Goal: Transaction & Acquisition: Purchase product/service

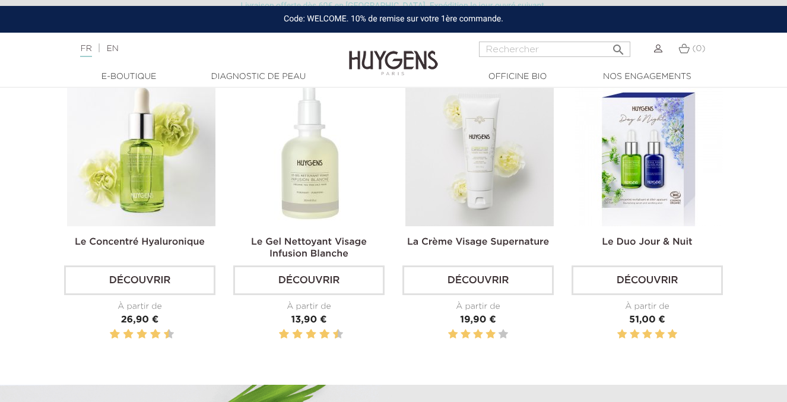
scroll to position [385, 0]
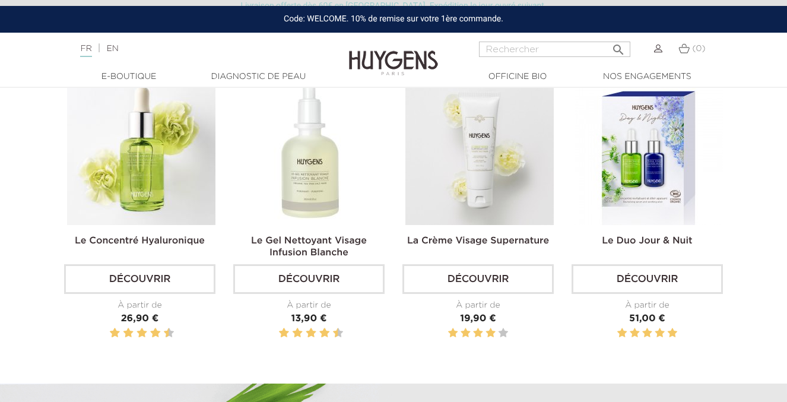
click at [185, 242] on link "Le Concentré Hyaluronique" at bounding box center [140, 241] width 130 height 10
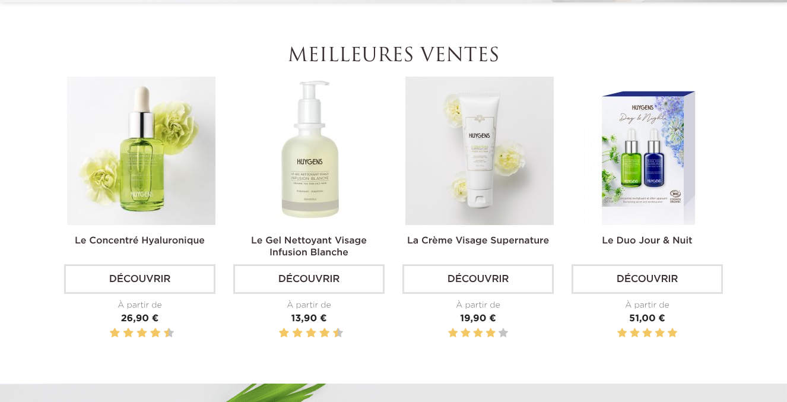
scroll to position [385, 0]
click at [678, 239] on link "Le Duo Jour & Nuit" at bounding box center [647, 241] width 90 height 10
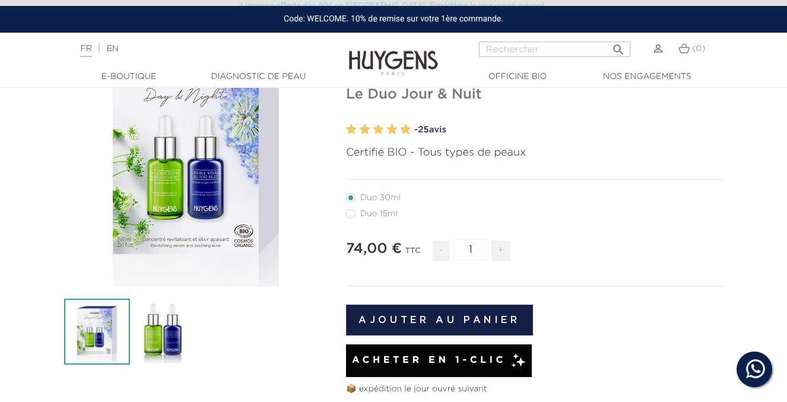
scroll to position [134, 0]
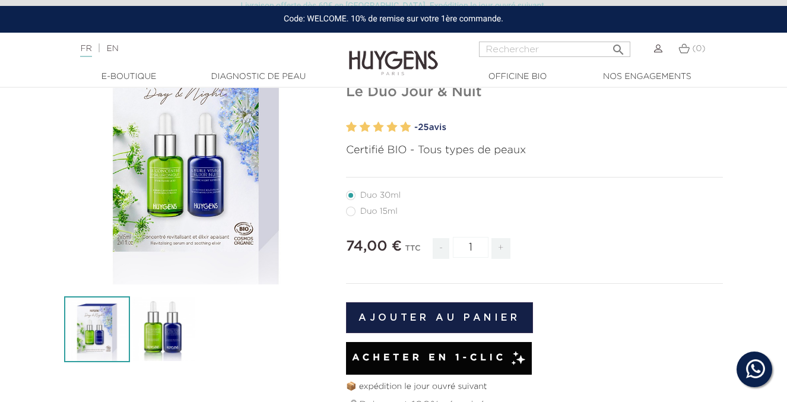
click at [476, 307] on button "Ajouter au panier" at bounding box center [439, 317] width 187 height 31
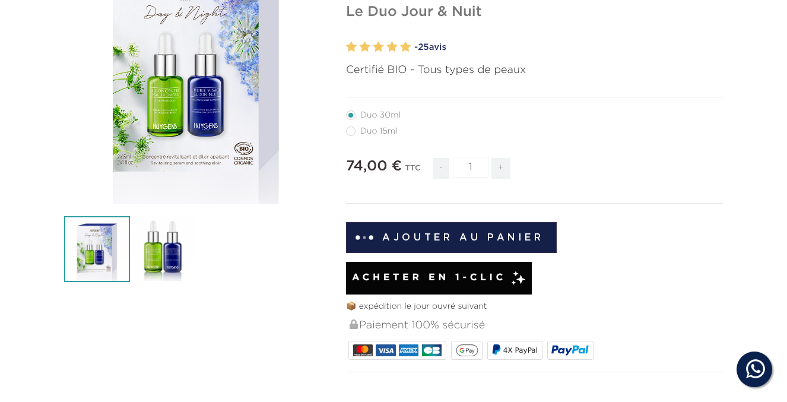
scroll to position [0, 0]
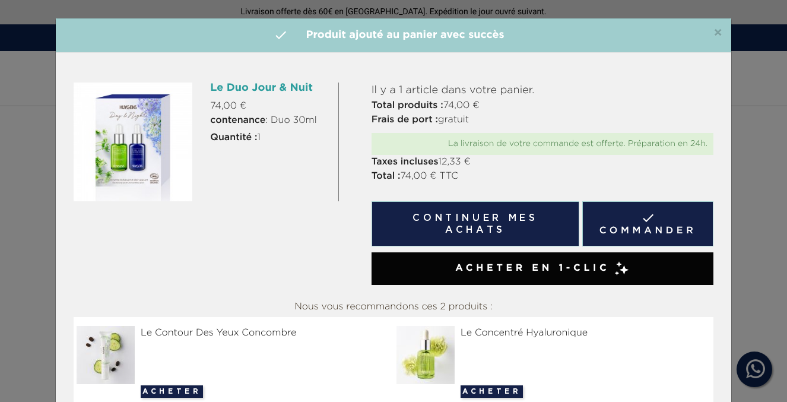
click at [537, 227] on button "Continuer mes achats" at bounding box center [476, 223] width 208 height 45
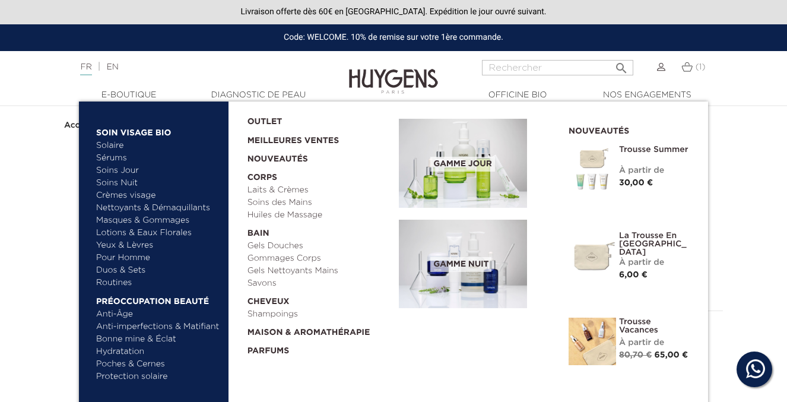
click at [111, 143] on link "Solaire" at bounding box center [158, 146] width 124 height 12
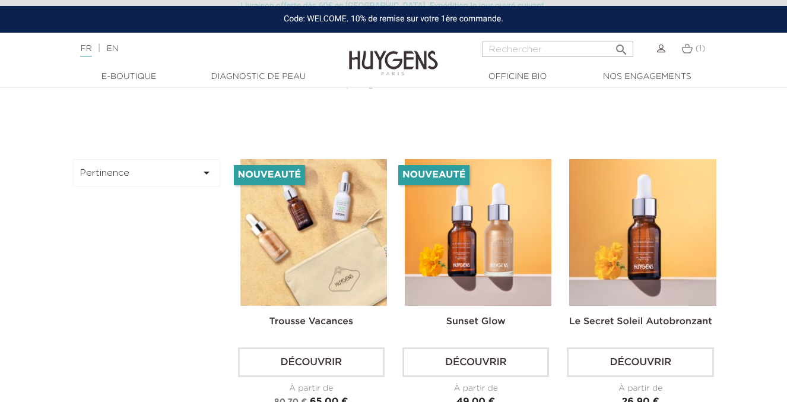
scroll to position [289, 0]
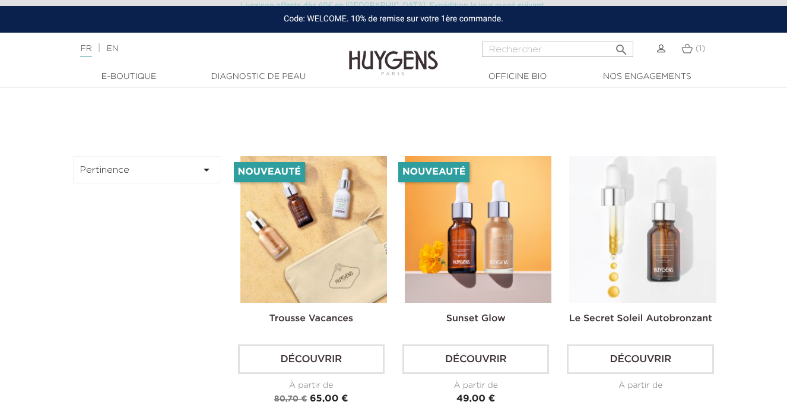
click at [676, 277] on img at bounding box center [642, 229] width 147 height 147
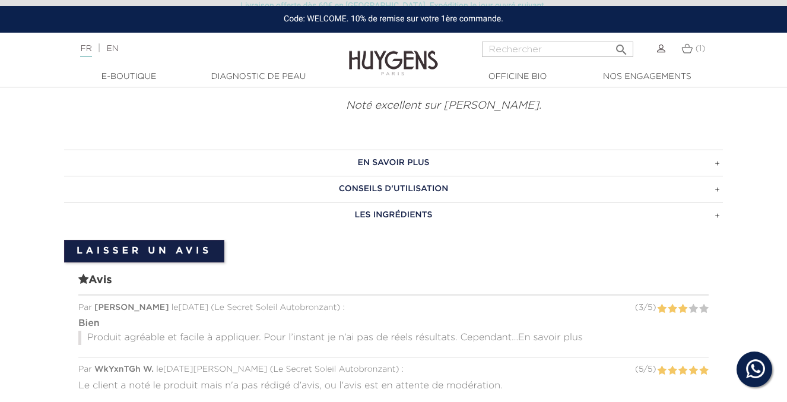
scroll to position [675, 0]
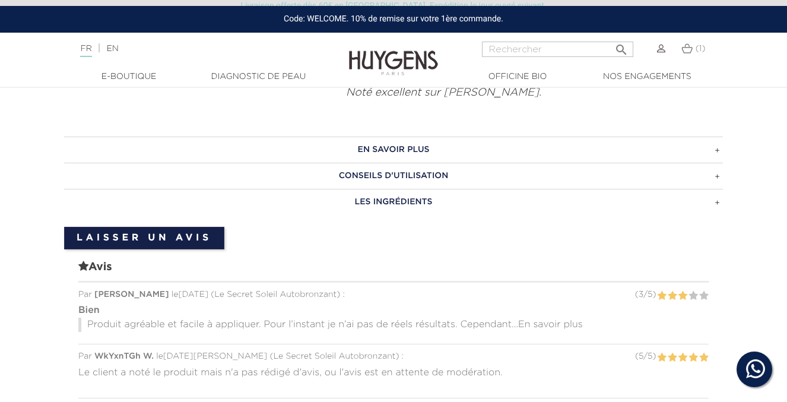
click at [718, 149] on h3 "EN SAVOIR PLUS" at bounding box center [393, 150] width 659 height 26
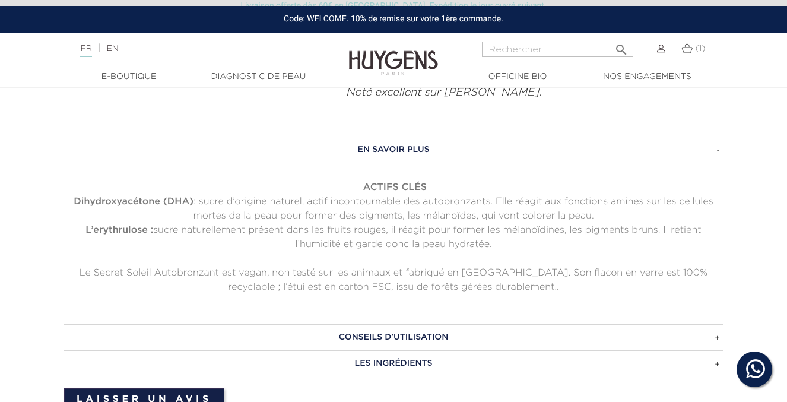
click at [613, 338] on h3 "CONSEILS D'UTILISATION" at bounding box center [393, 337] width 659 height 26
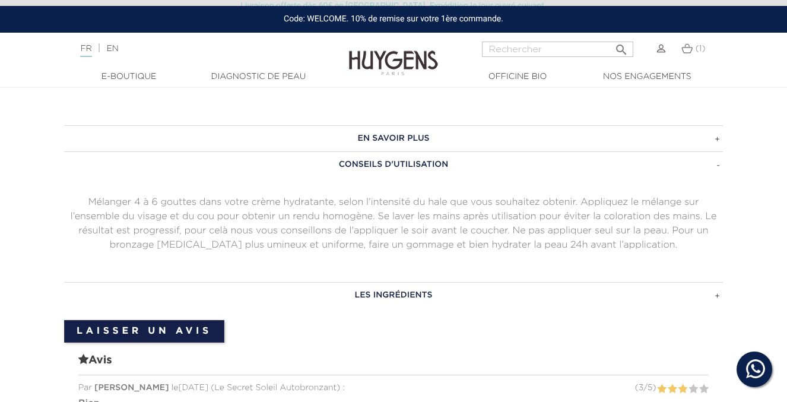
scroll to position [690, 0]
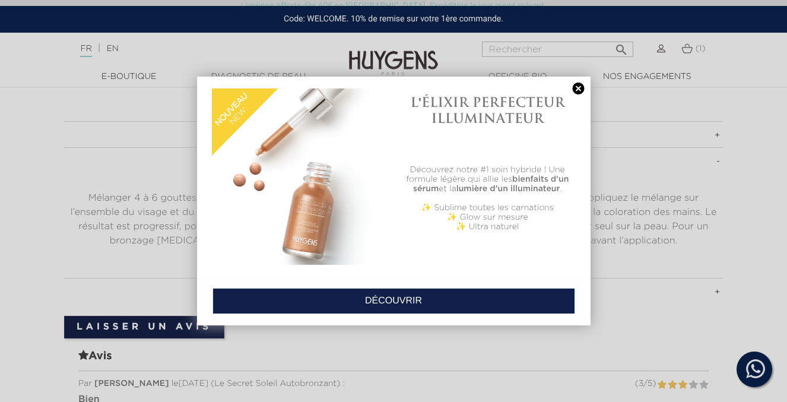
click at [577, 86] on link at bounding box center [579, 89] width 17 height 12
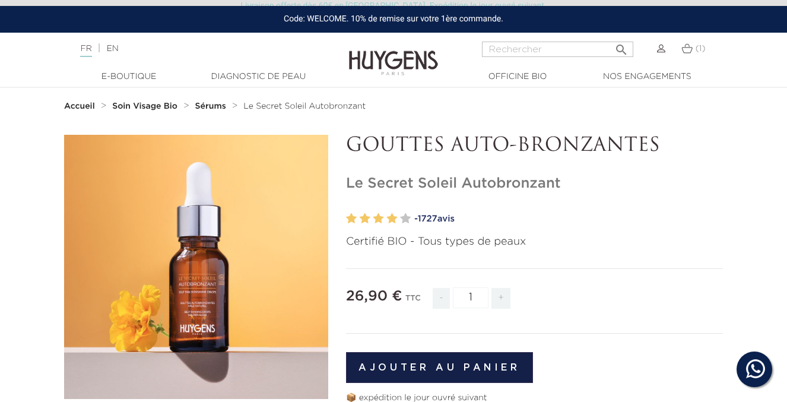
scroll to position [24, 0]
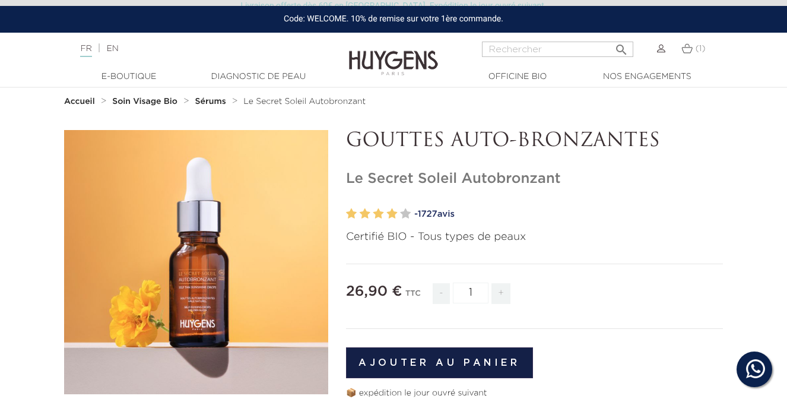
click at [473, 359] on button "Ajouter au panier" at bounding box center [439, 362] width 187 height 31
click at [691, 46] on img at bounding box center [687, 48] width 11 height 10
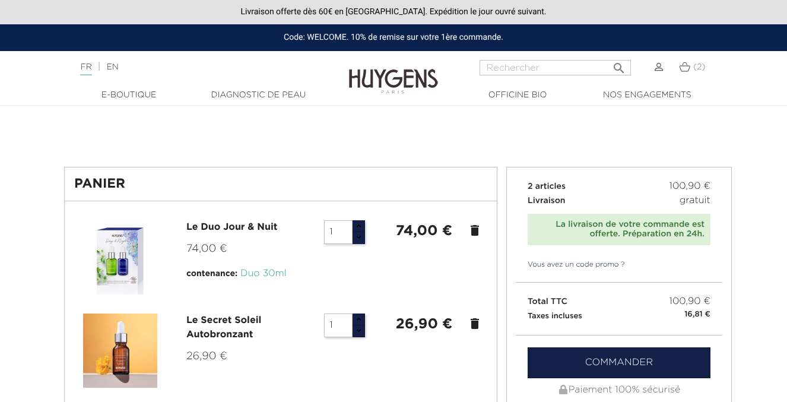
click at [572, 362] on link "Commander" at bounding box center [619, 362] width 183 height 31
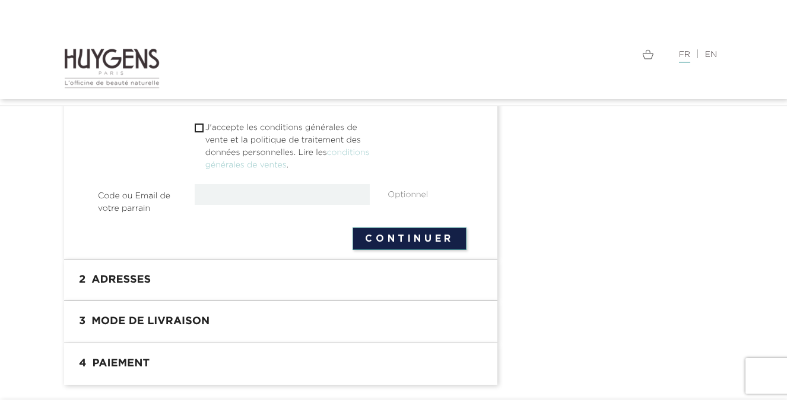
scroll to position [524, 0]
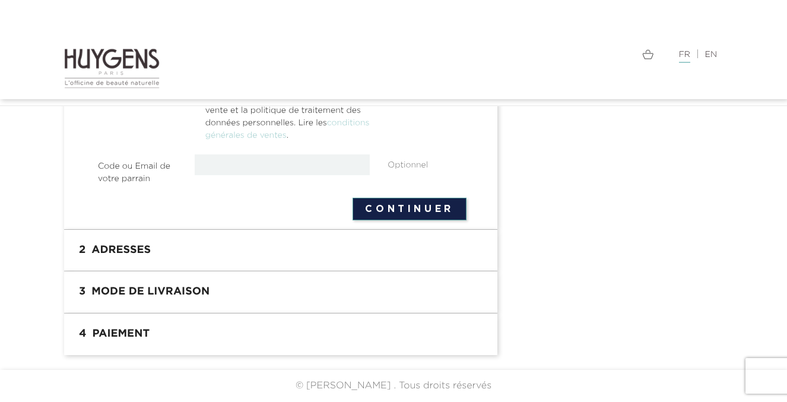
click at [252, 334] on h1 "4 Paiement" at bounding box center [281, 334] width 416 height 24
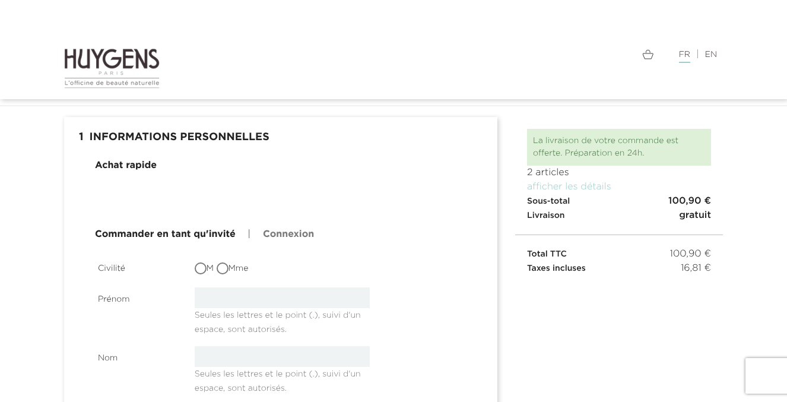
scroll to position [64, 0]
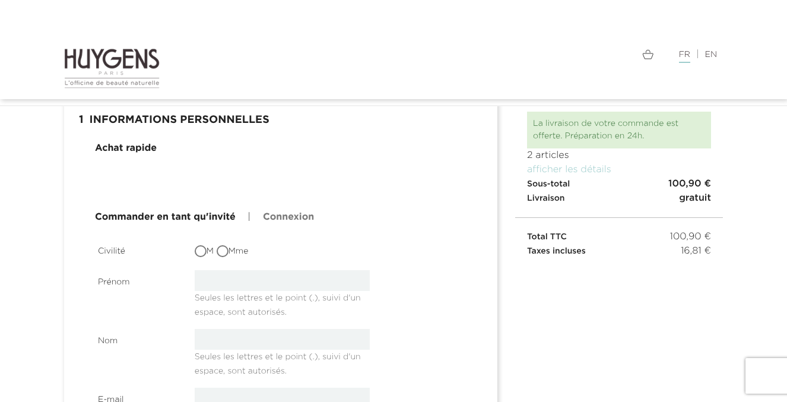
click at [221, 251] on input "Mme" at bounding box center [224, 252] width 12 height 12
radio input "true"
click at [282, 220] on link "Connexion" at bounding box center [288, 217] width 51 height 14
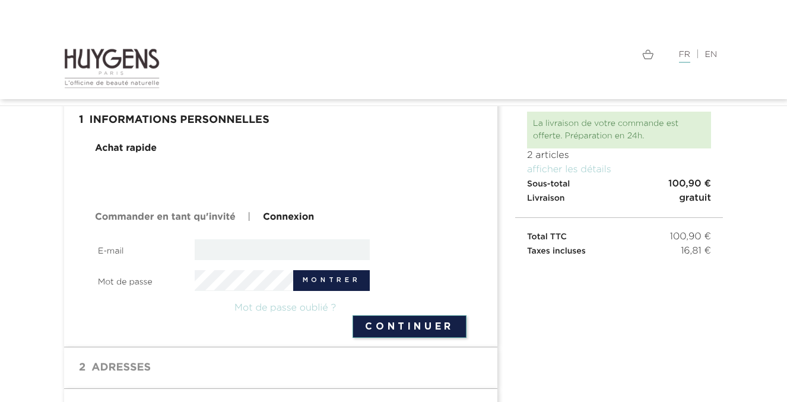
click at [296, 247] on input "email" at bounding box center [283, 249] width 176 height 21
type input "lora.salis@gmail.com"
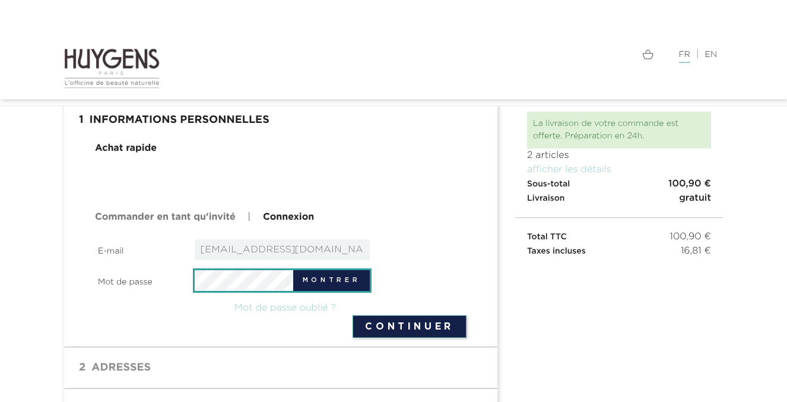
click at [353, 315] on button "Continuer" at bounding box center [410, 326] width 114 height 23
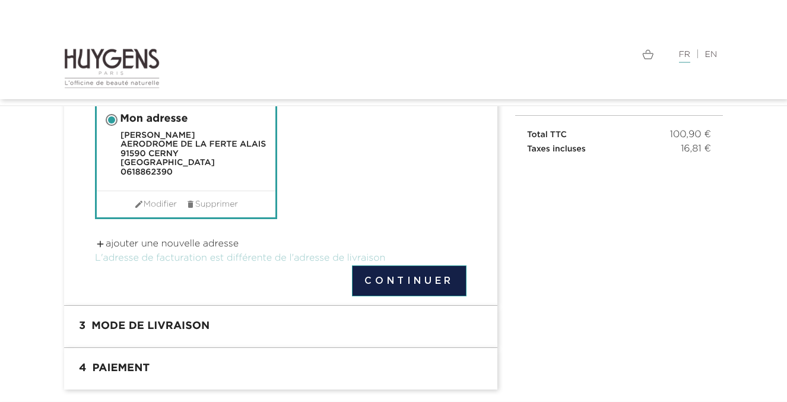
scroll to position [167, 0]
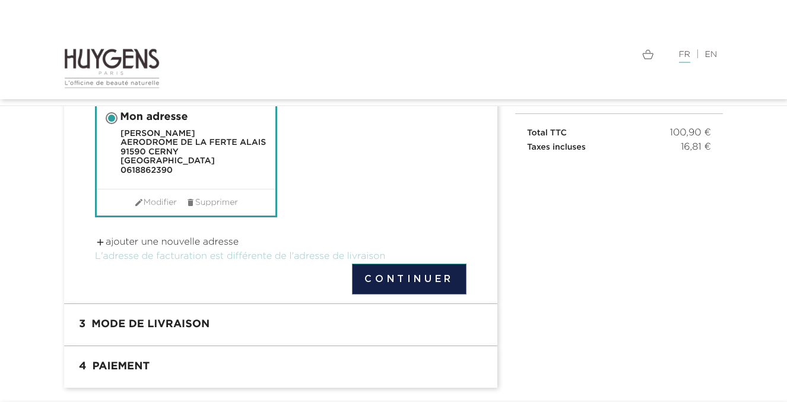
click at [363, 284] on button "Continuer" at bounding box center [409, 279] width 115 height 31
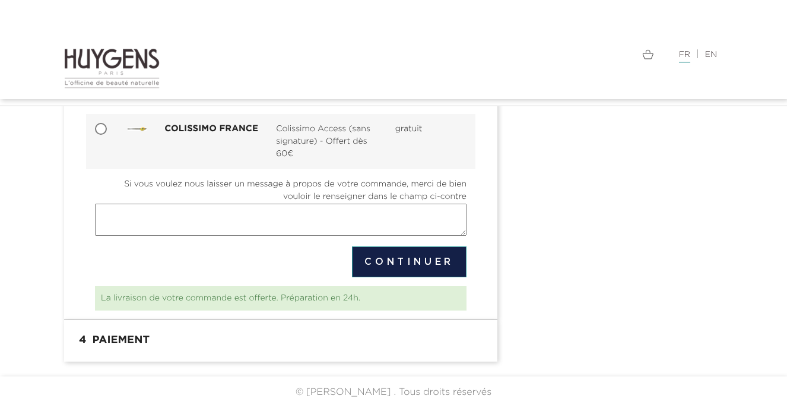
scroll to position [276, 0]
click at [390, 268] on button "Continuer" at bounding box center [409, 261] width 115 height 31
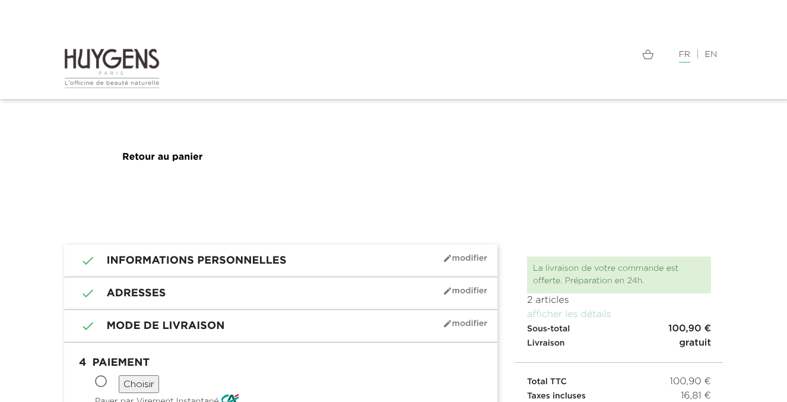
scroll to position [69, 0]
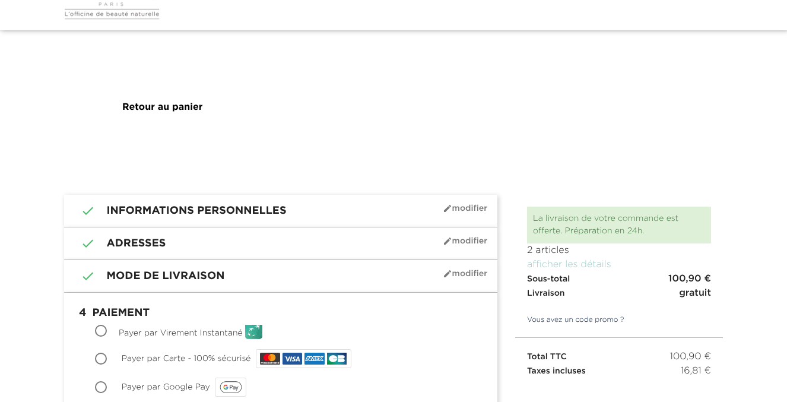
click at [550, 267] on link "afficher les détails" at bounding box center [569, 265] width 84 height 10
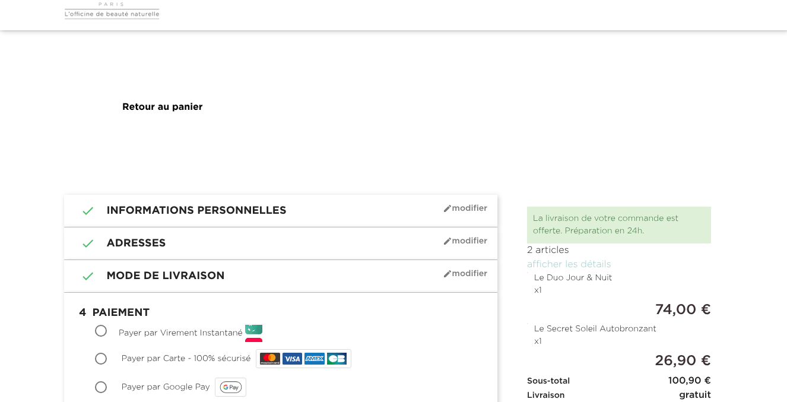
scroll to position [0, 0]
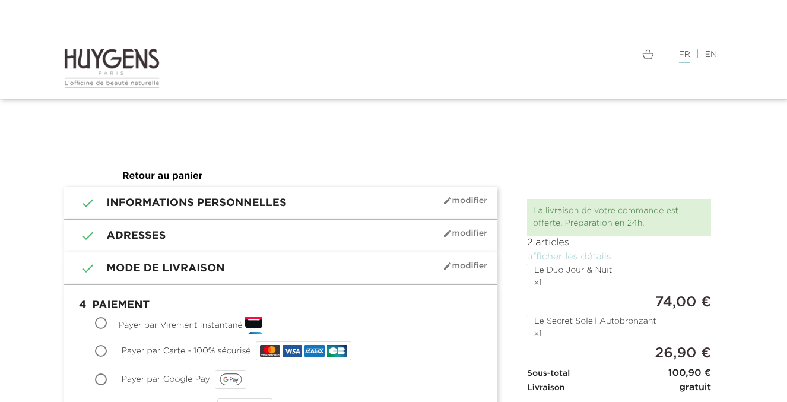
click at [648, 54] on img at bounding box center [647, 54] width 11 height 10
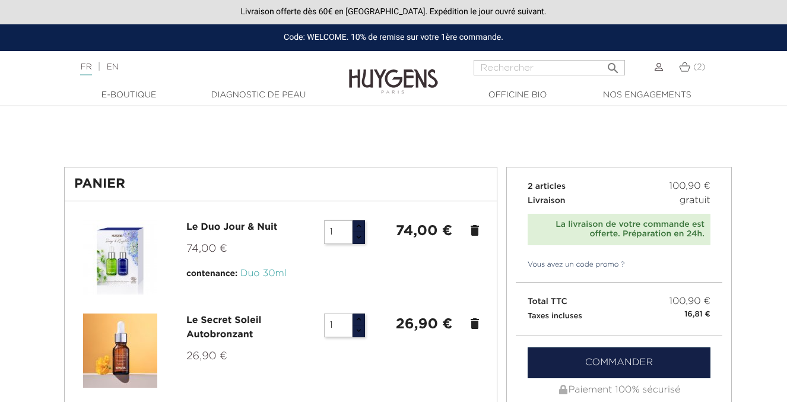
click at [610, 264] on link "Vous avez un code promo ?" at bounding box center [570, 264] width 109 height 11
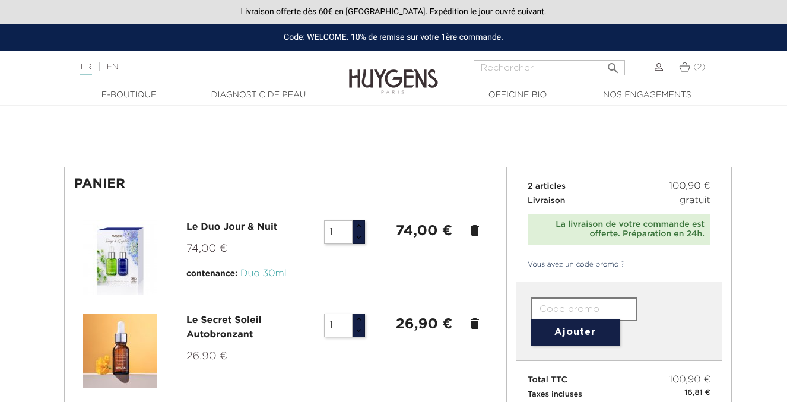
click at [594, 303] on input "text" at bounding box center [584, 309] width 106 height 24
type input "WELCOME"
click at [569, 333] on button "Ajouter" at bounding box center [575, 332] width 88 height 27
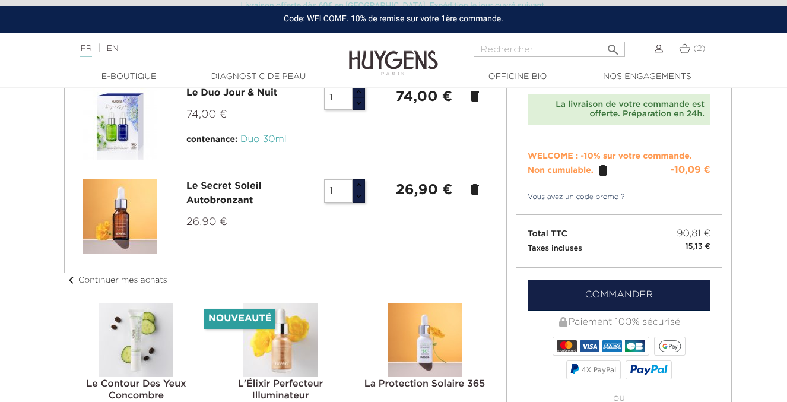
scroll to position [286, 0]
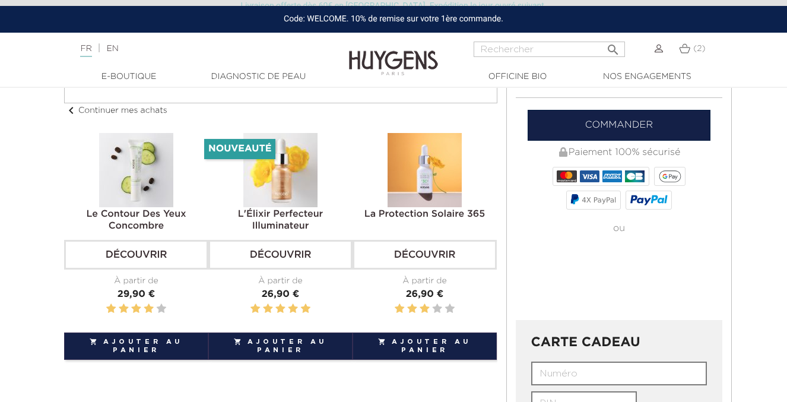
click at [664, 135] on link "Commander" at bounding box center [619, 125] width 183 height 31
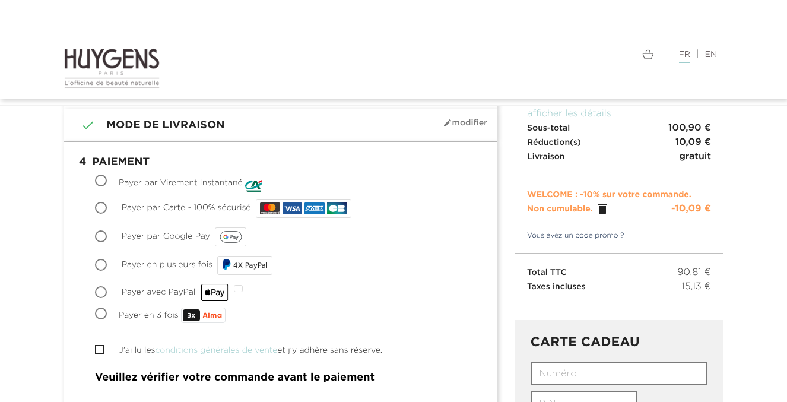
scroll to position [119, 0]
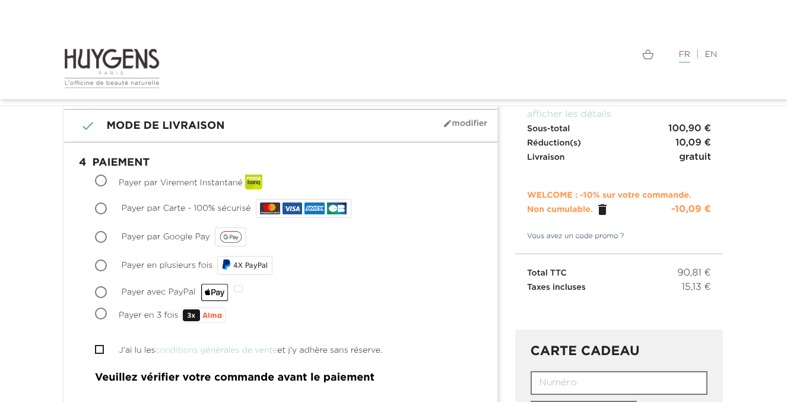
click at [100, 208] on input "Payer par Carte - 100% sécurisé" at bounding box center [102, 210] width 12 height 12
radio input "true"
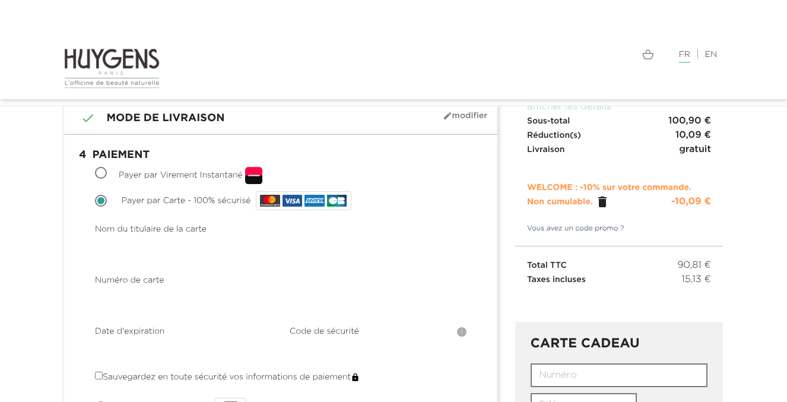
scroll to position [128, 0]
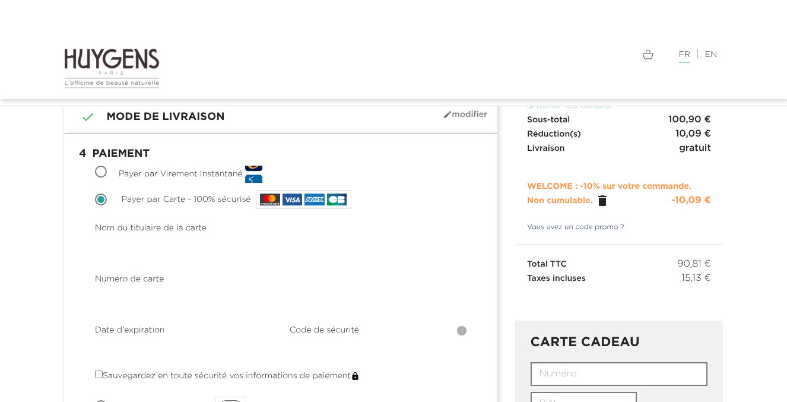
click at [204, 174] on span "Payer par Virement Instantané" at bounding box center [181, 174] width 124 height 8
click at [108, 174] on input "Payer par Virement Instantané" at bounding box center [102, 173] width 12 height 12
radio input "true"
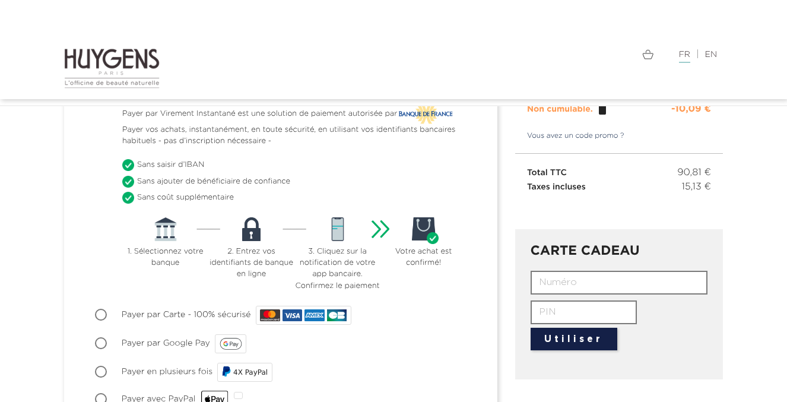
scroll to position [241, 0]
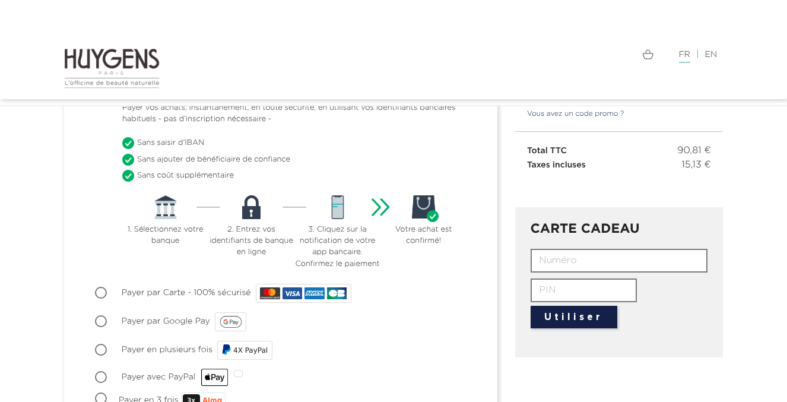
click at [101, 296] on input "Payer par Carte - 100% sécurisé" at bounding box center [102, 294] width 12 height 12
radio input "true"
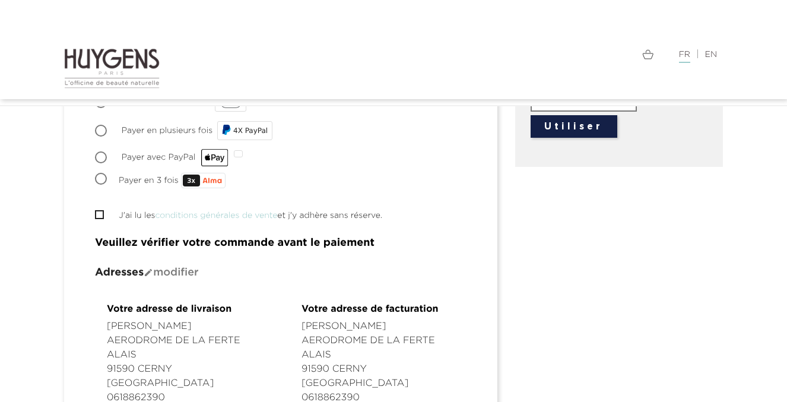
scroll to position [444, 0]
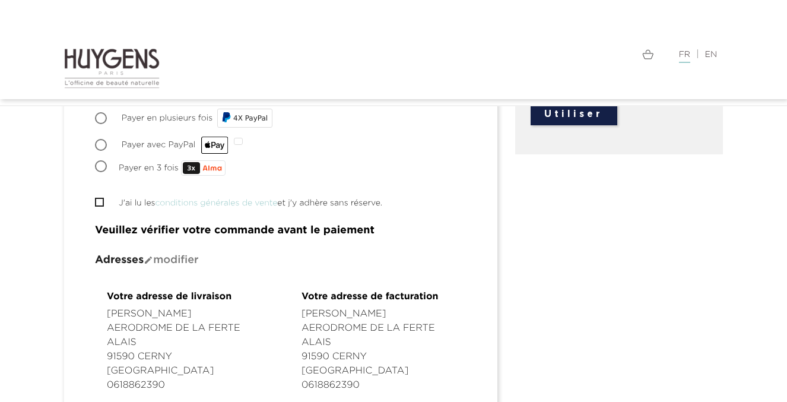
click at [99, 202] on input "J'ai lu les conditions générales de vente et j'y adhère sans réserve." at bounding box center [99, 202] width 8 height 8
checkbox input "true"
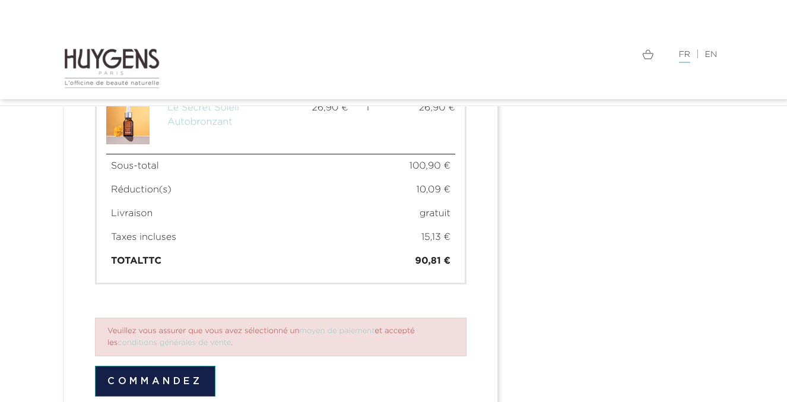
scroll to position [1011, 0]
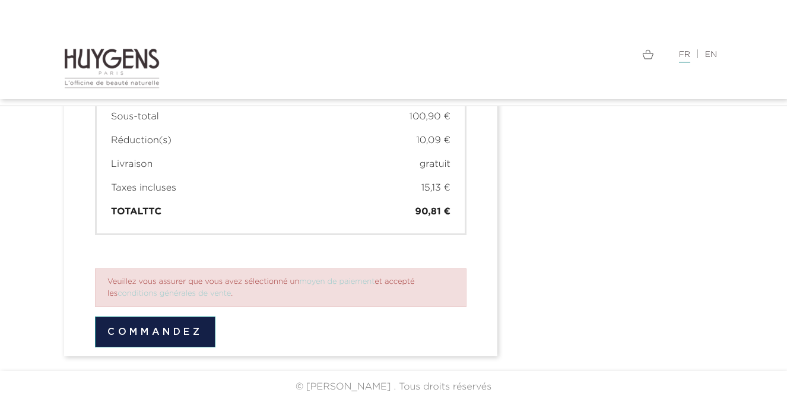
click at [182, 334] on button "Commandez" at bounding box center [155, 331] width 121 height 31
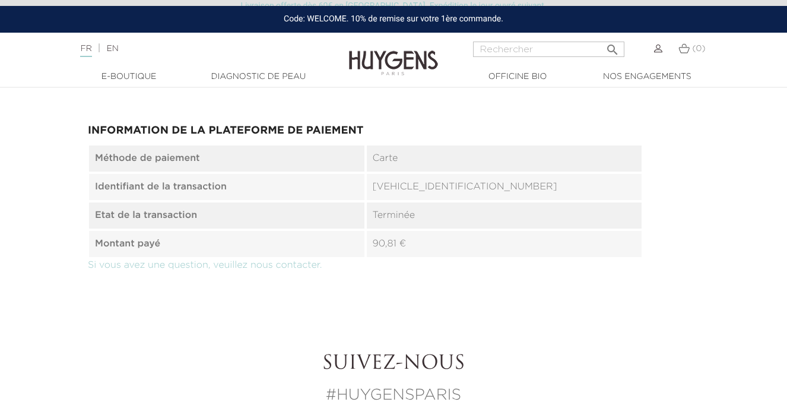
scroll to position [709, 0]
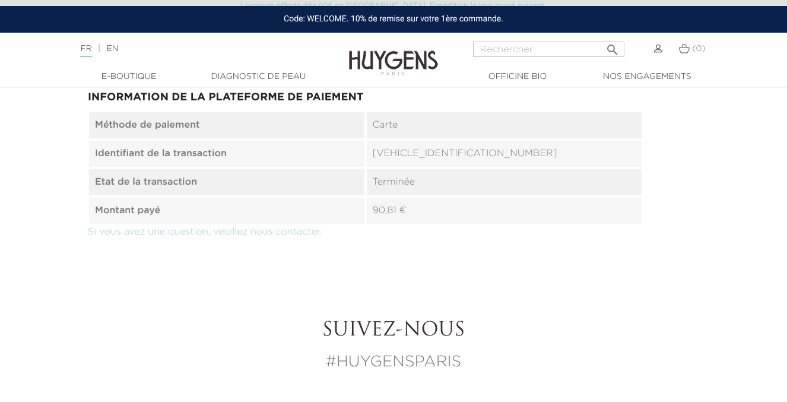
click at [373, 50] on img at bounding box center [393, 54] width 89 height 46
